Goal: Find specific page/section: Find specific page/section

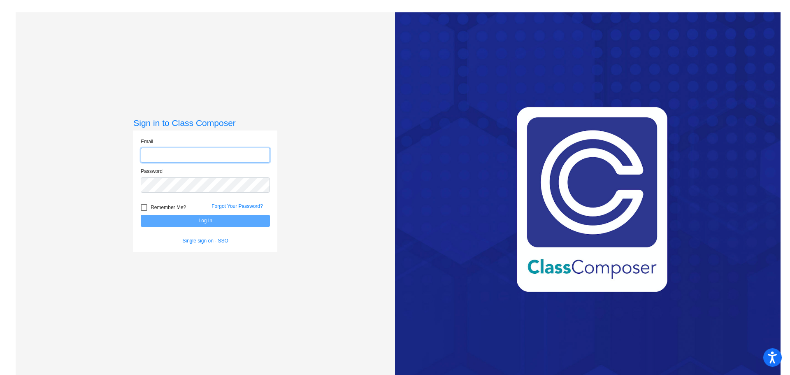
type input "[PERSON_NAME][EMAIL_ADDRESS][DOMAIN_NAME]"
drag, startPoint x: 209, startPoint y: 221, endPoint x: 242, endPoint y: 214, distance: 34.1
click at [213, 220] on button "Log In" at bounding box center [205, 221] width 129 height 12
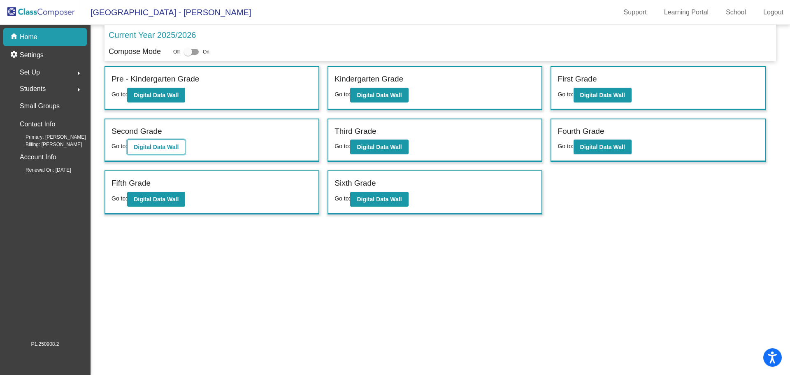
click at [163, 148] on b "Digital Data Wall" at bounding box center [156, 147] width 45 height 7
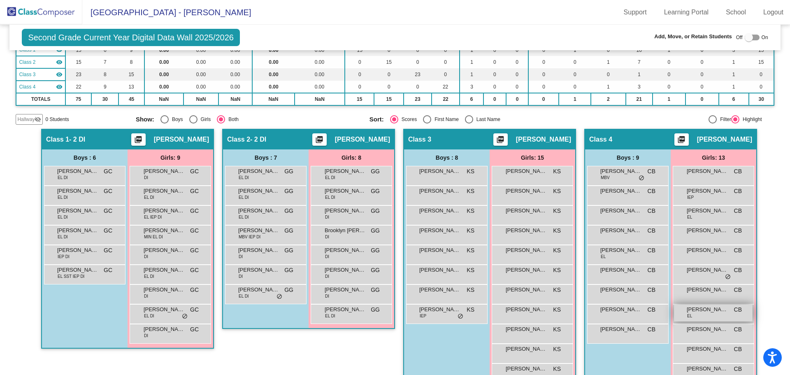
scroll to position [123, 0]
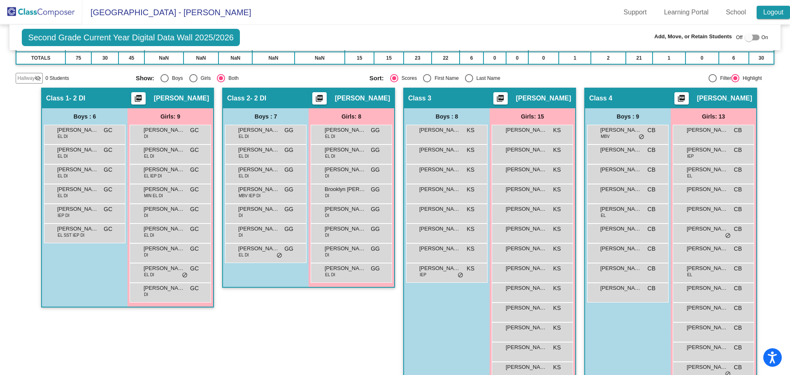
click at [774, 13] on link "Logout" at bounding box center [773, 12] width 33 height 13
